Goal: Task Accomplishment & Management: Manage account settings

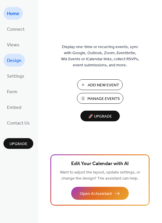
click at [16, 59] on span "Design" at bounding box center [14, 60] width 14 height 9
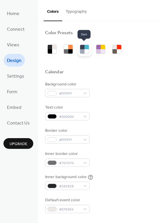
click at [86, 49] on div at bounding box center [86, 51] width 4 height 4
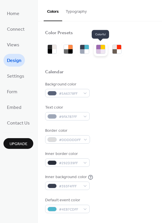
click at [104, 53] on div at bounding box center [103, 51] width 4 height 4
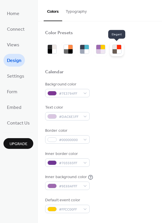
click at [117, 52] on div at bounding box center [119, 51] width 4 height 4
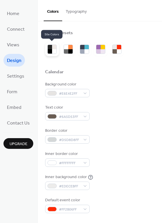
click at [53, 51] on div at bounding box center [54, 51] width 4 height 4
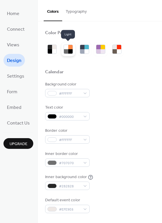
click at [67, 53] on div at bounding box center [66, 51] width 4 height 4
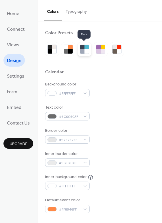
click at [83, 52] on div at bounding box center [82, 51] width 4 height 4
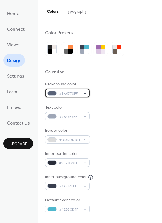
click at [85, 93] on div "#5A6378FF" at bounding box center [67, 93] width 45 height 8
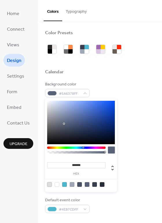
click at [50, 185] on div at bounding box center [49, 184] width 5 height 5
click at [66, 183] on div at bounding box center [64, 184] width 5 height 5
type input "*******"
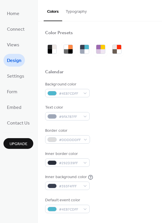
click at [115, 85] on div "Background color #4EB7CDFF" at bounding box center [100, 89] width 110 height 16
click at [85, 115] on div "#9FA7B7FF" at bounding box center [67, 116] width 45 height 8
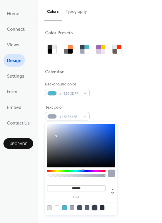
click at [95, 208] on div at bounding box center [94, 207] width 5 height 5
type input "*******"
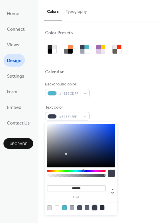
click at [131, 138] on div "Border color #DDDDDDFF" at bounding box center [100, 136] width 110 height 16
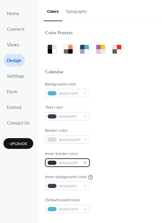
click at [86, 162] on div "#292D39FF" at bounding box center [67, 162] width 45 height 8
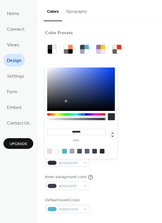
click at [65, 151] on div at bounding box center [64, 151] width 5 height 5
type input "*******"
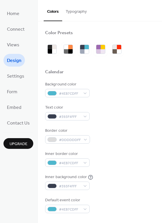
click at [134, 147] on div "Background color #4EB7CDFF Text color #393F4FFF Border color #DDDDDDFF Inner bo…" at bounding box center [100, 147] width 110 height 132
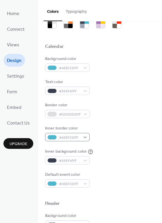
scroll to position [32, 0]
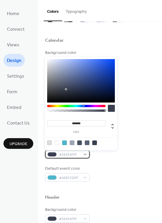
click at [86, 155] on div "#393F4FFF" at bounding box center [67, 154] width 45 height 8
click at [51, 145] on div at bounding box center [80, 142] width 73 height 11
click at [50, 143] on div at bounding box center [49, 142] width 5 height 5
type input "*******"
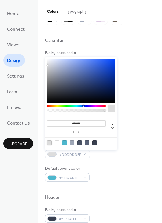
click at [129, 140] on div "Background color #4EB7CDFF Text color #393F4FFF Border color #DDDDDDFF Inner bo…" at bounding box center [100, 116] width 110 height 132
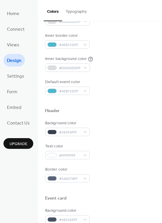
scroll to position [118, 0]
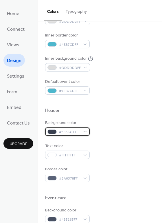
click at [86, 131] on div "#393F4FFF" at bounding box center [67, 131] width 45 height 8
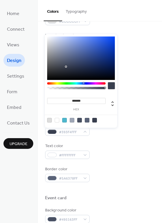
click at [65, 122] on div at bounding box center [64, 120] width 5 height 5
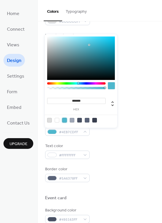
click at [72, 121] on div at bounding box center [72, 120] width 5 height 5
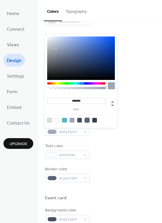
click at [87, 121] on div at bounding box center [87, 120] width 5 height 5
type input "*******"
click at [123, 130] on div "Background color #5A6378FF" at bounding box center [100, 128] width 110 height 16
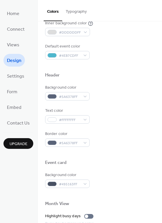
scroll to position [170, 0]
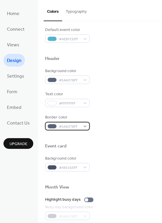
click at [86, 126] on div "#5A6378FF" at bounding box center [67, 126] width 45 height 8
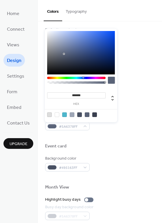
click at [65, 115] on div at bounding box center [64, 114] width 5 height 5
type input "*******"
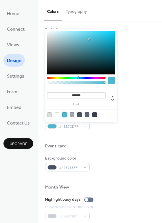
click at [106, 130] on div at bounding box center [100, 136] width 110 height 13
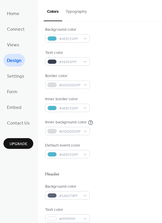
scroll to position [0, 0]
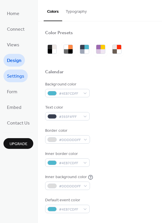
click at [20, 78] on span "Settings" at bounding box center [15, 76] width 17 height 9
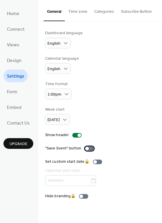
click at [87, 148] on div at bounding box center [89, 148] width 9 height 5
click at [113, 168] on div "Set custom start date 🔒 Calendar start date" at bounding box center [100, 171] width 110 height 27
click at [15, 94] on span "Form" at bounding box center [12, 91] width 10 height 9
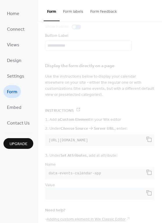
scroll to position [74, 0]
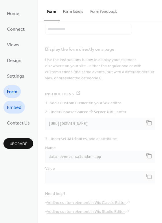
click at [15, 107] on span "Embed" at bounding box center [14, 107] width 14 height 9
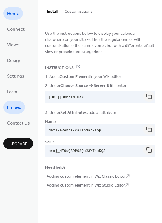
click at [23, 12] on link "Home" at bounding box center [12, 13] width 19 height 13
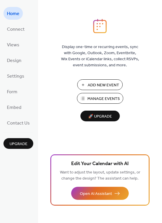
click at [109, 98] on span "Manage Events" at bounding box center [103, 99] width 32 height 6
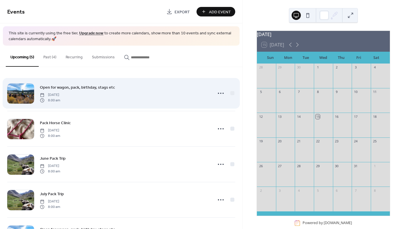
click at [84, 93] on div "Open for wagon, pack, birthday, stags etc [DATE] 8:00 am" at bounding box center [124, 93] width 169 height 19
click at [217, 95] on icon at bounding box center [220, 93] width 9 height 9
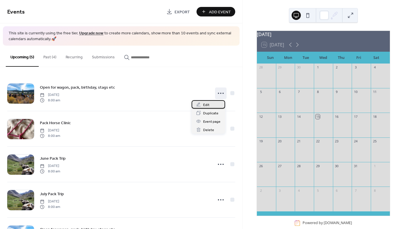
click at [209, 106] on div "Edit" at bounding box center [209, 104] width 34 height 8
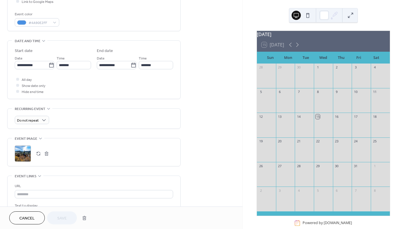
scroll to position [142, 0]
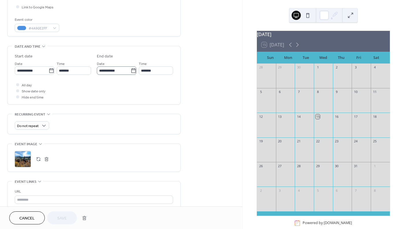
click at [132, 69] on icon at bounding box center [134, 71] width 6 height 6
click at [131, 69] on input "**********" at bounding box center [114, 71] width 34 height 8
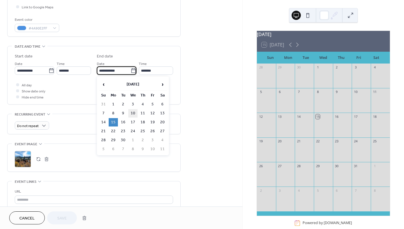
click at [134, 113] on td "10" at bounding box center [132, 113] width 9 height 8
type input "**********"
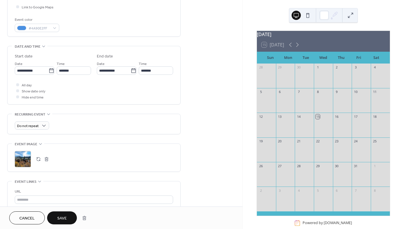
click at [66, 214] on button "Save" at bounding box center [62, 218] width 30 height 13
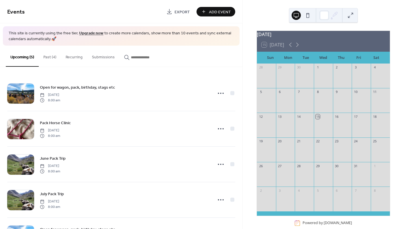
click at [309, 15] on button at bounding box center [307, 15] width 9 height 9
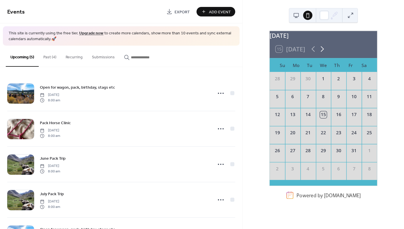
click at [322, 53] on icon at bounding box center [322, 49] width 9 height 9
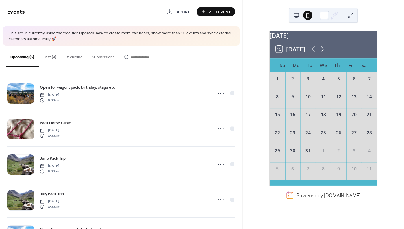
click at [322, 53] on icon at bounding box center [322, 49] width 9 height 9
click at [298, 15] on button at bounding box center [296, 15] width 9 height 9
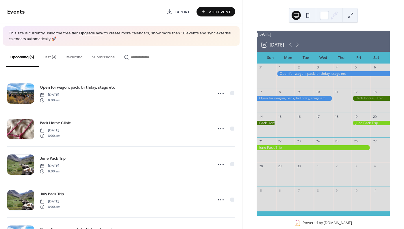
scroll to position [13, 0]
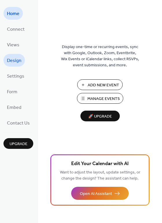
click at [21, 59] on span "Design" at bounding box center [14, 60] width 14 height 9
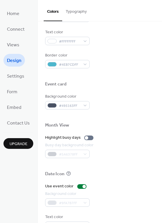
scroll to position [248, 0]
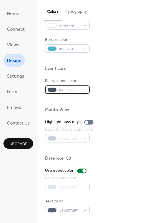
click at [85, 89] on div "#495163FF" at bounding box center [67, 89] width 45 height 8
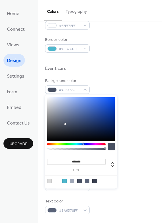
click at [49, 181] on div at bounding box center [49, 180] width 5 height 5
type input "*******"
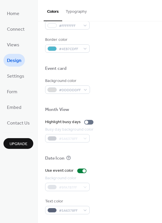
click at [132, 133] on div "Busy day background color #5A6378FF" at bounding box center [100, 134] width 110 height 16
click at [86, 90] on div "#DDDDDDFF" at bounding box center [67, 89] width 45 height 8
click at [127, 102] on div at bounding box center [100, 100] width 110 height 13
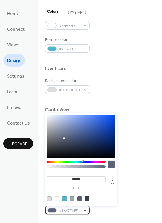
click at [84, 211] on div "#5A6378FF" at bounding box center [67, 210] width 45 height 8
click at [87, 200] on div at bounding box center [87, 198] width 5 height 5
type input "*******"
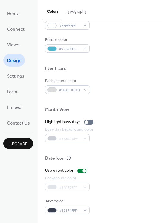
click at [132, 91] on div "Background color #DDDDDDFF" at bounding box center [100, 86] width 110 height 16
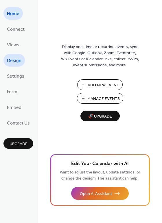
click at [17, 61] on span "Design" at bounding box center [14, 60] width 14 height 9
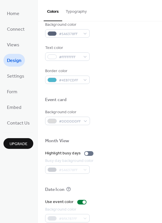
scroll to position [216, 0]
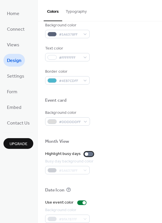
click at [87, 154] on div at bounding box center [88, 154] width 9 height 5
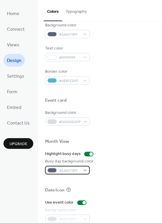
click at [86, 170] on div "#5A6378FF" at bounding box center [67, 170] width 45 height 8
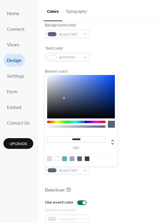
click at [106, 171] on div "Busy day background color #5A6378FF" at bounding box center [100, 166] width 110 height 16
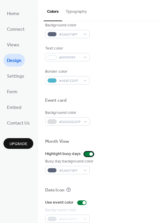
click at [90, 153] on div at bounding box center [90, 153] width 3 height 3
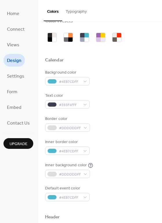
scroll to position [0, 0]
